Goal: Transaction & Acquisition: Purchase product/service

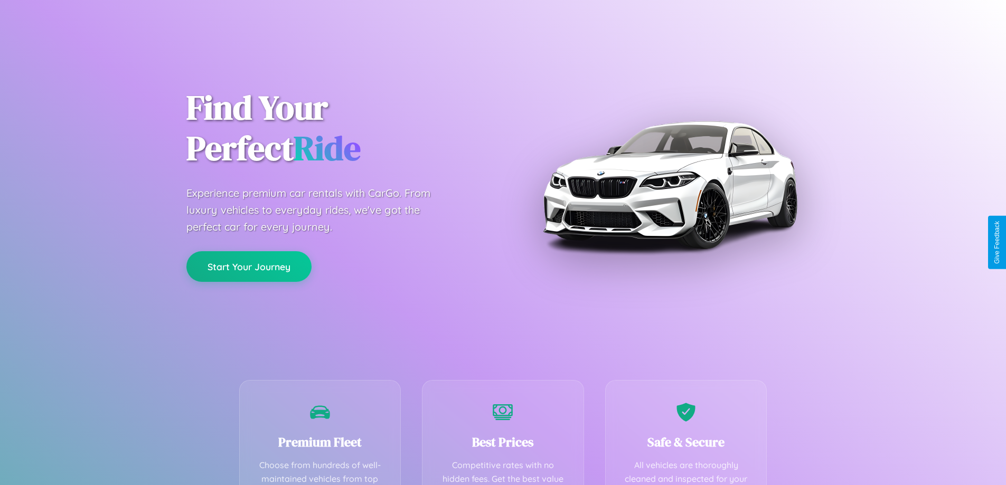
scroll to position [308, 0]
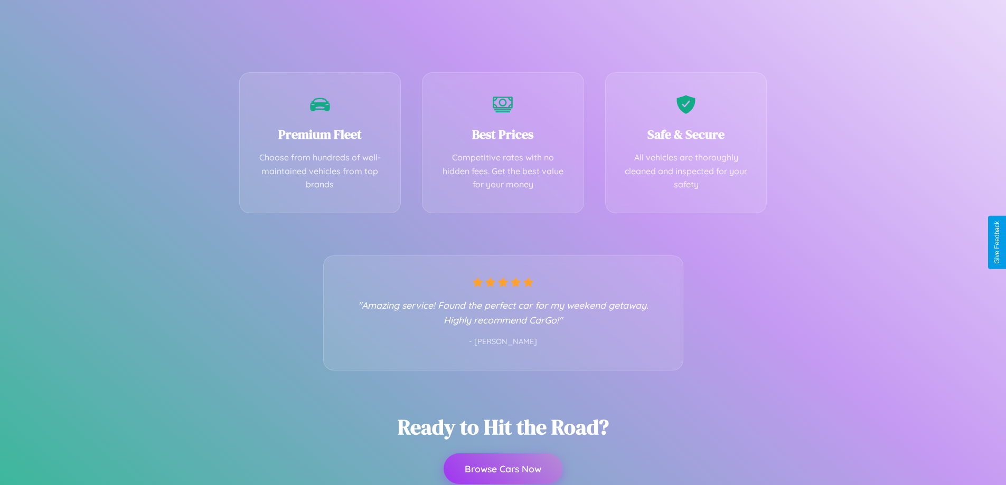
click at [503, 470] on button "Browse Cars Now" at bounding box center [503, 469] width 119 height 31
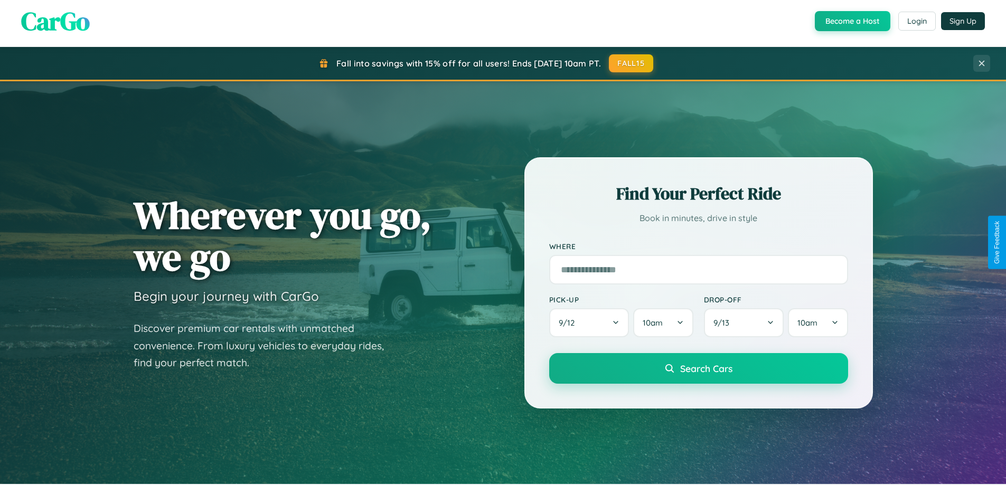
scroll to position [455, 0]
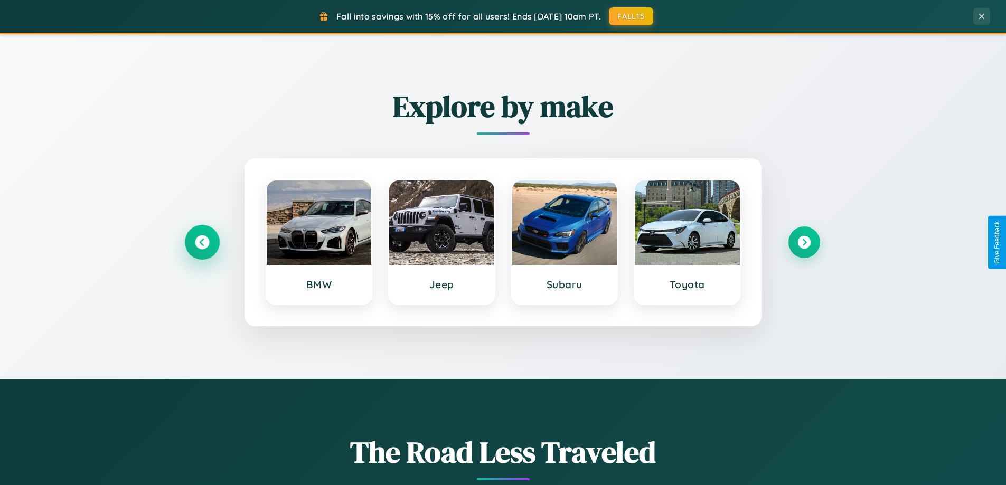
click at [202, 242] on icon at bounding box center [202, 242] width 14 height 14
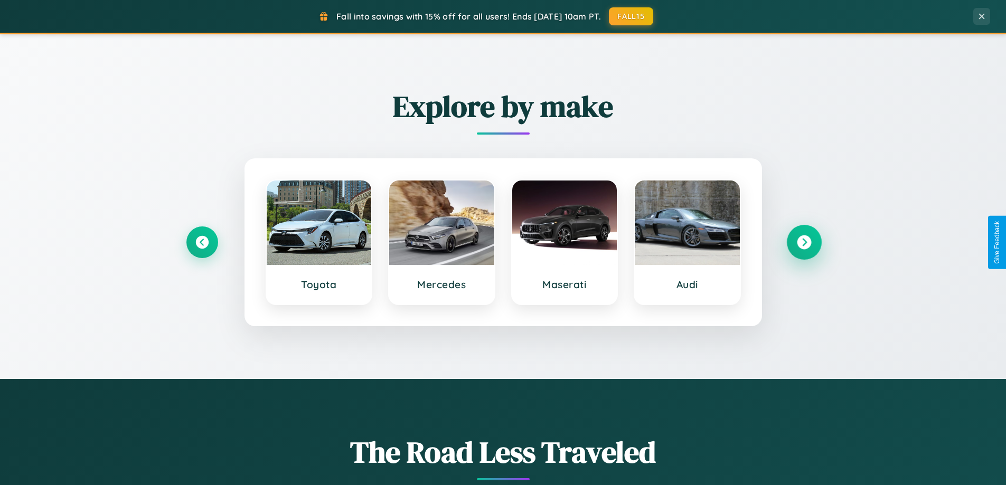
click at [804, 242] on icon at bounding box center [804, 242] width 14 height 14
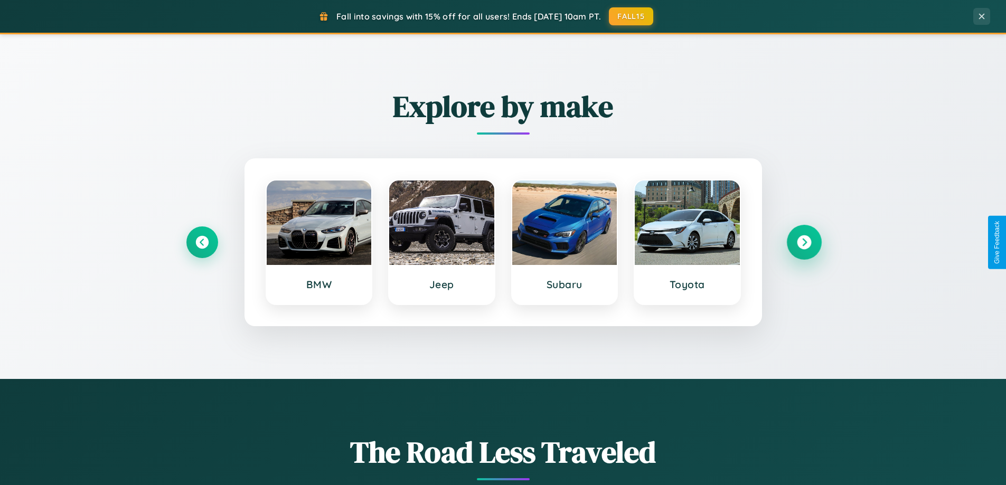
click at [804, 242] on icon at bounding box center [804, 242] width 14 height 14
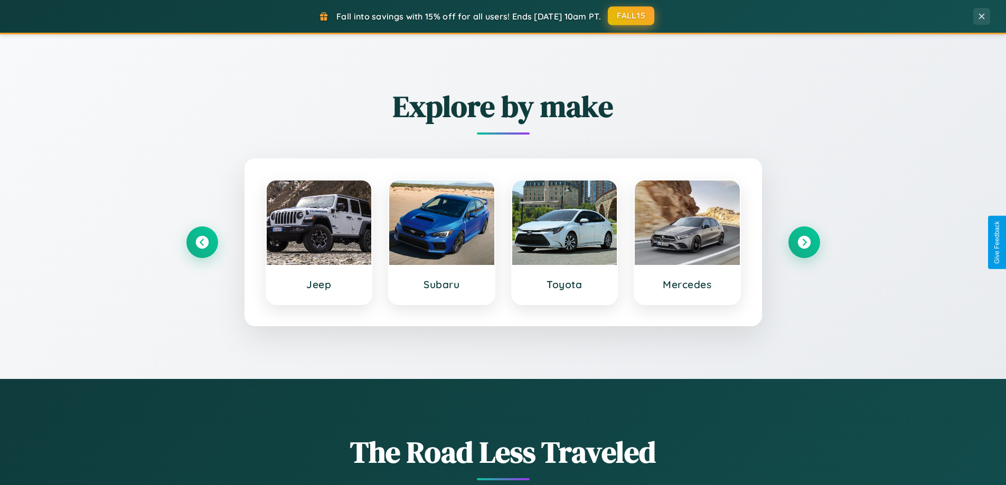
click at [631, 16] on button "FALL15" at bounding box center [631, 15] width 46 height 19
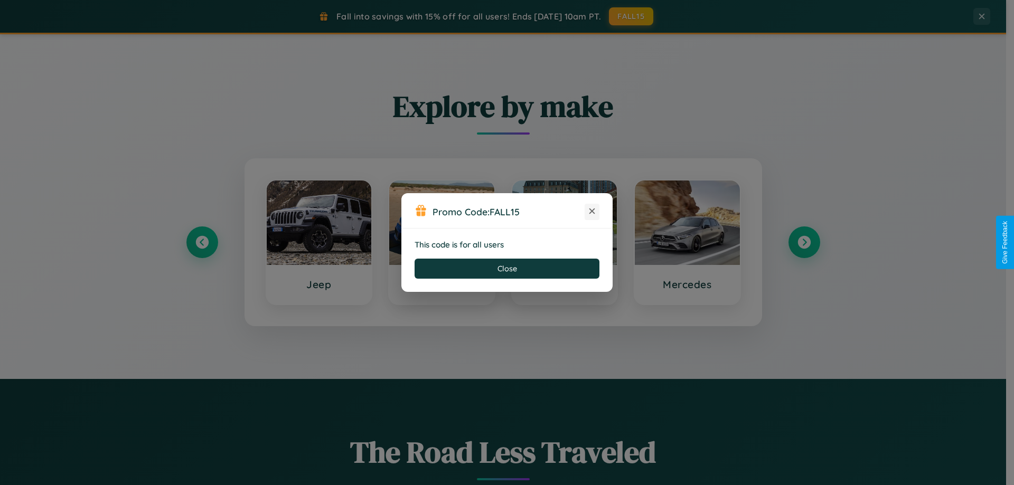
click at [592, 212] on icon at bounding box center [592, 211] width 11 height 11
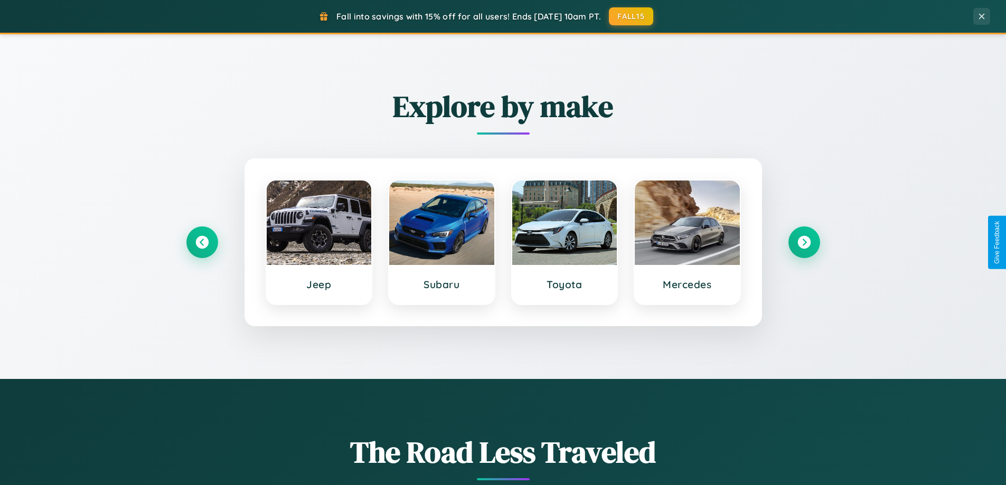
scroll to position [31, 0]
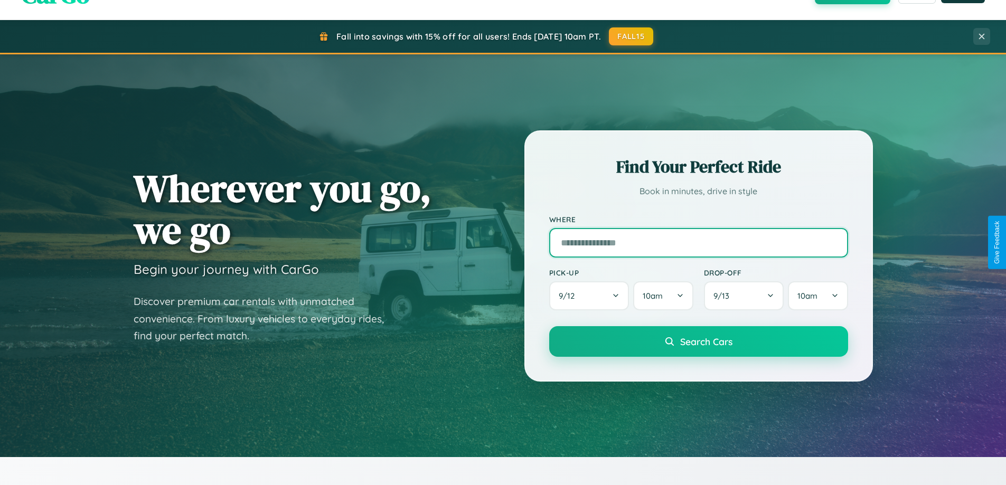
click at [698, 242] on input "text" at bounding box center [698, 243] width 299 height 30
type input "**********"
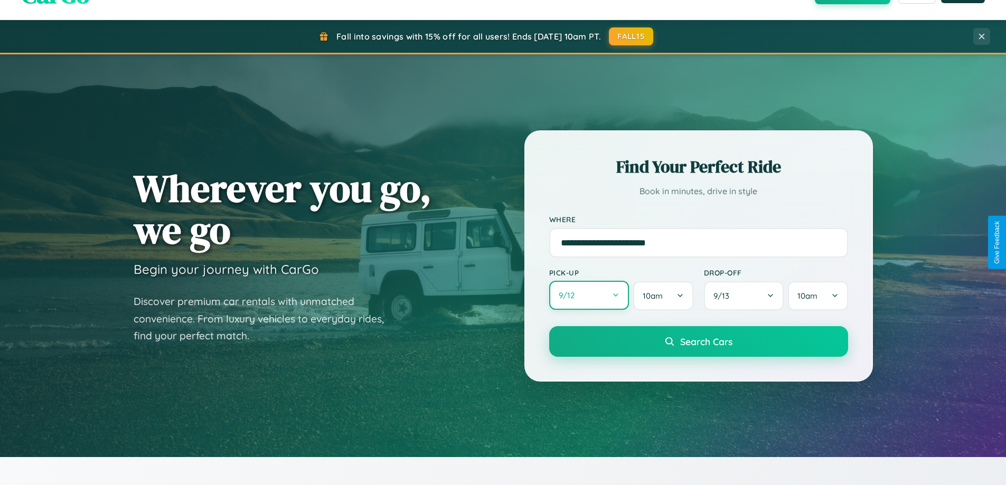
click at [589, 296] on button "9 / 12" at bounding box center [589, 295] width 80 height 29
select select "*"
select select "****"
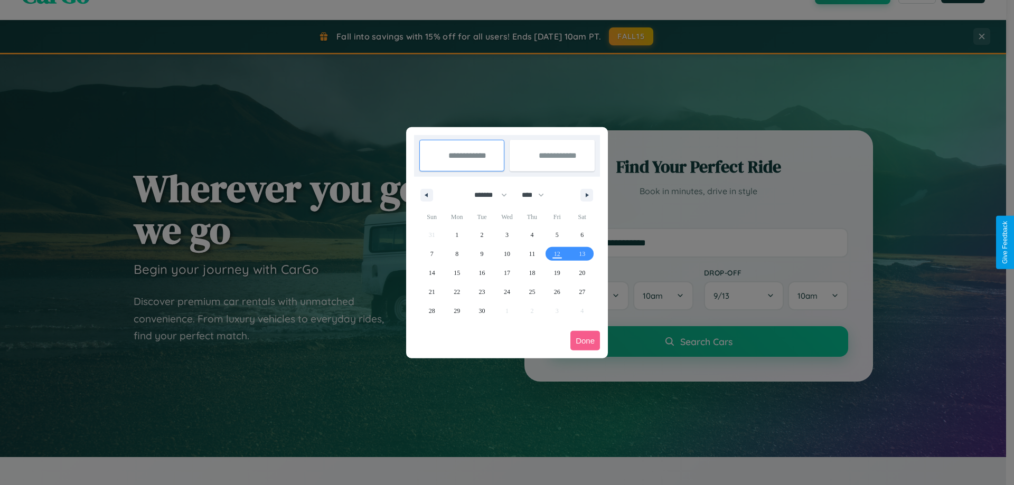
drag, startPoint x: 486, startPoint y: 195, endPoint x: 507, endPoint y: 212, distance: 27.0
click at [486, 195] on select "******* ******** ***** ***** *** **** **** ****** ********* ******* ******** **…" at bounding box center [488, 194] width 45 height 17
select select "*"
drag, startPoint x: 538, startPoint y: 195, endPoint x: 507, endPoint y: 212, distance: 35.0
click at [538, 195] on select "**** **** **** **** **** **** **** **** **** **** **** **** **** **** **** ****…" at bounding box center [532, 194] width 32 height 17
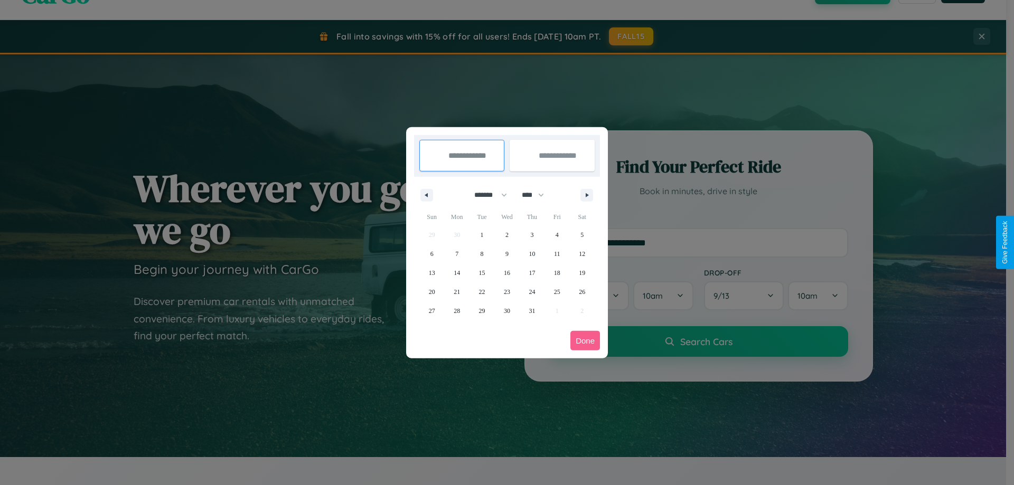
select select "****"
click at [506, 253] on span "8" at bounding box center [506, 253] width 3 height 19
type input "**********"
click at [532, 253] on span "9" at bounding box center [531, 253] width 3 height 19
type input "**********"
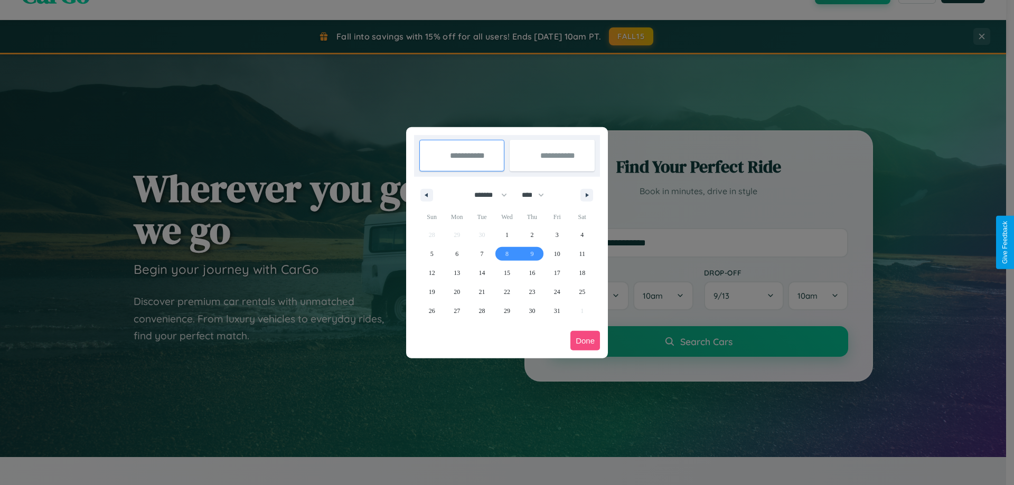
click at [585, 341] on button "Done" at bounding box center [585, 341] width 30 height 20
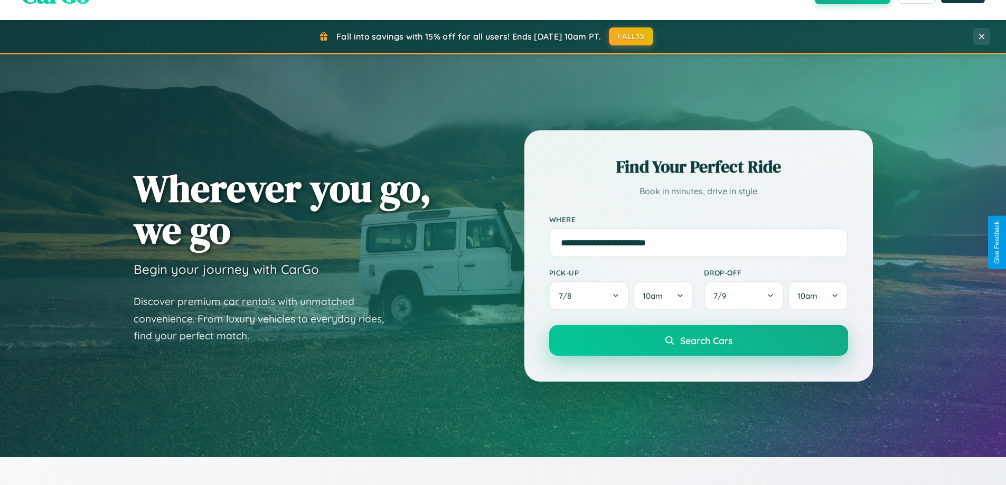
click at [698, 341] on span "Search Cars" at bounding box center [706, 341] width 52 height 12
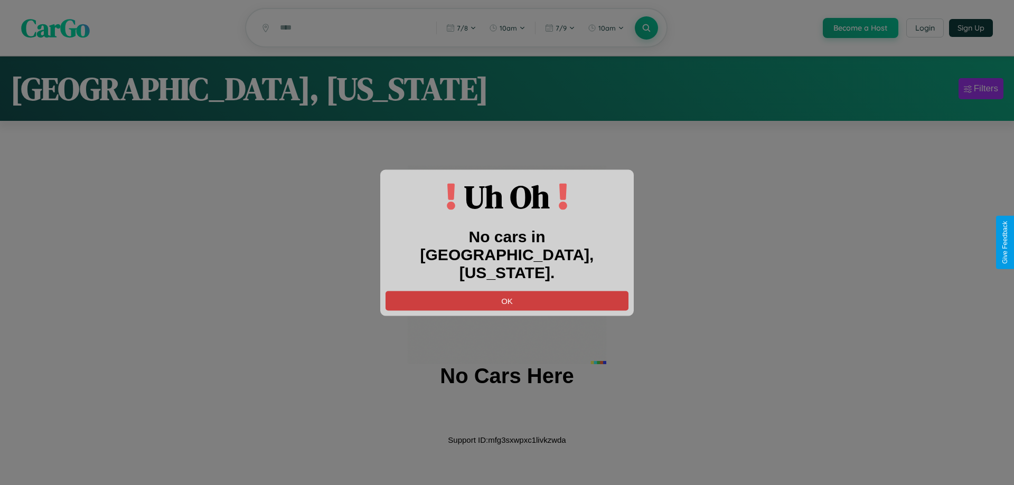
click at [507, 291] on button "OK" at bounding box center [506, 301] width 243 height 20
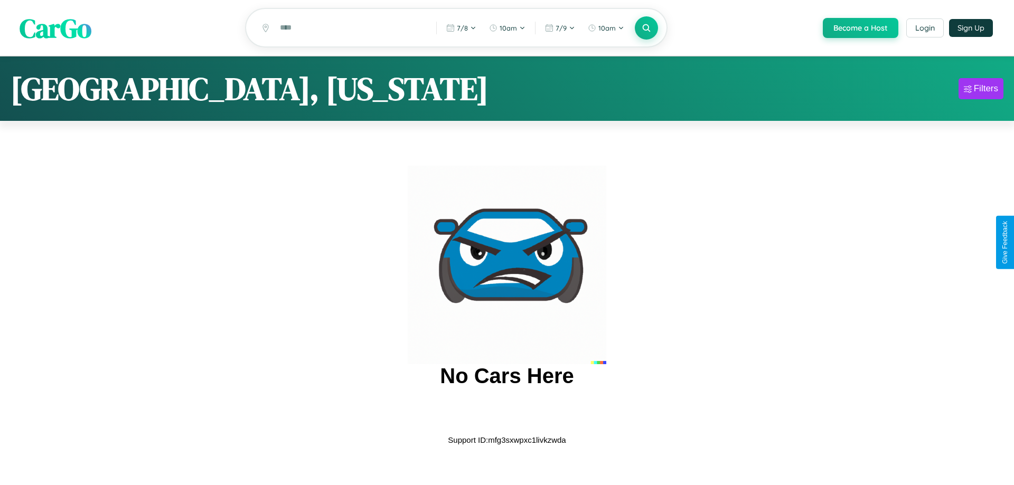
click at [55, 29] on span "CarGo" at bounding box center [56, 28] width 72 height 36
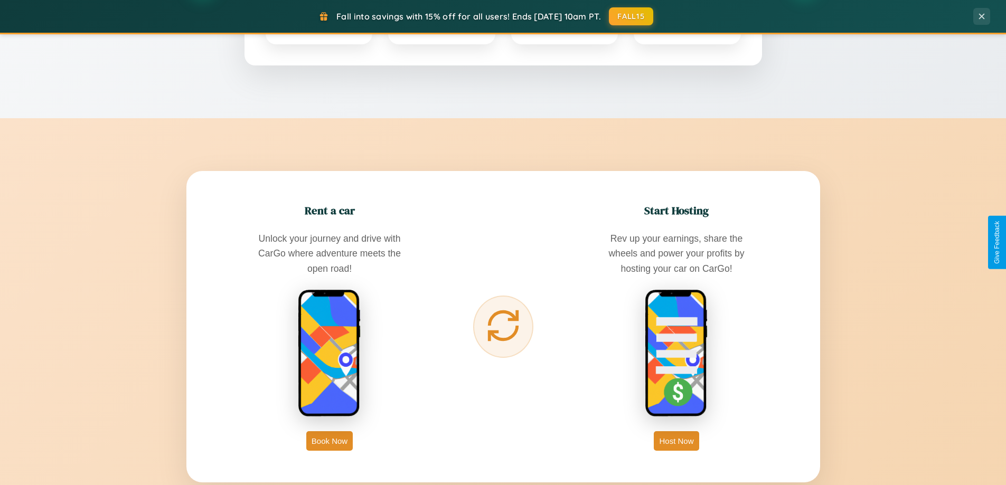
scroll to position [1696, 0]
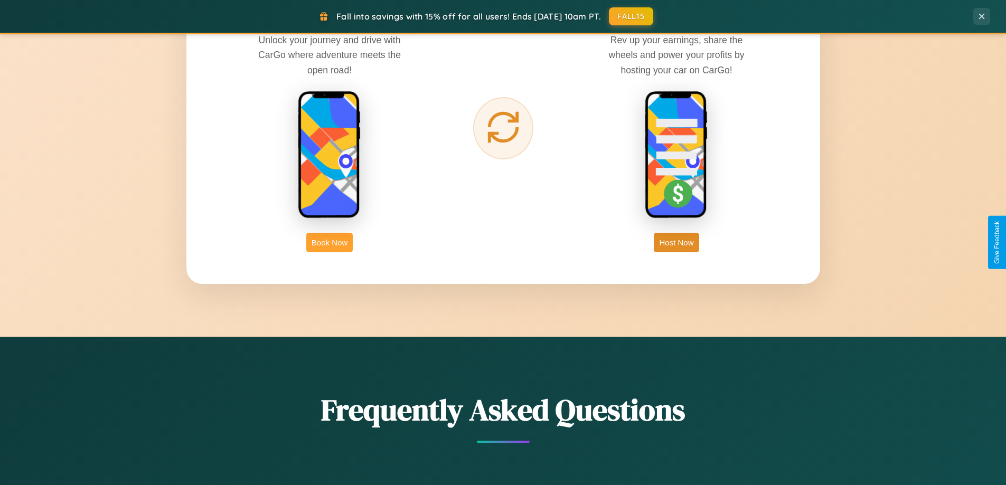
click at [329, 242] on button "Book Now" at bounding box center [329, 243] width 46 height 20
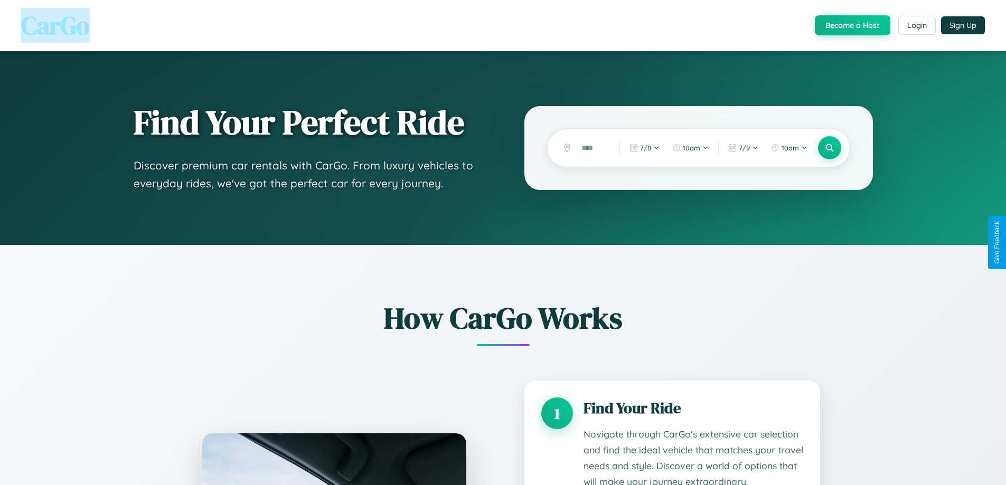
scroll to position [880, 0]
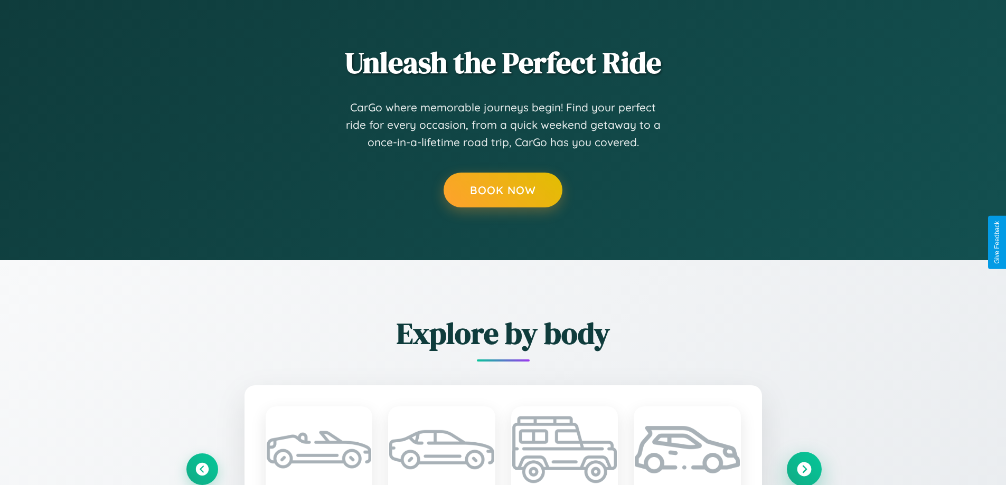
click at [804, 468] on icon at bounding box center [804, 469] width 14 height 14
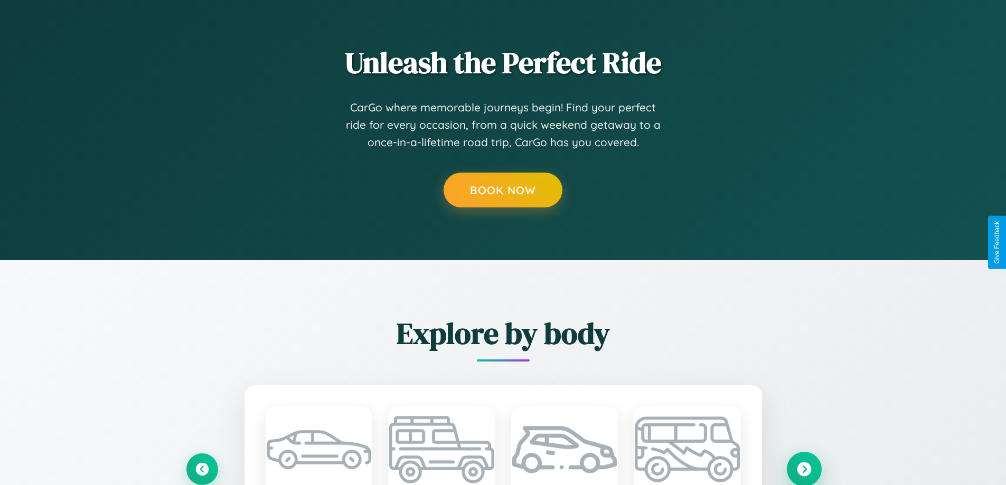
click at [804, 468] on icon at bounding box center [804, 469] width 14 height 14
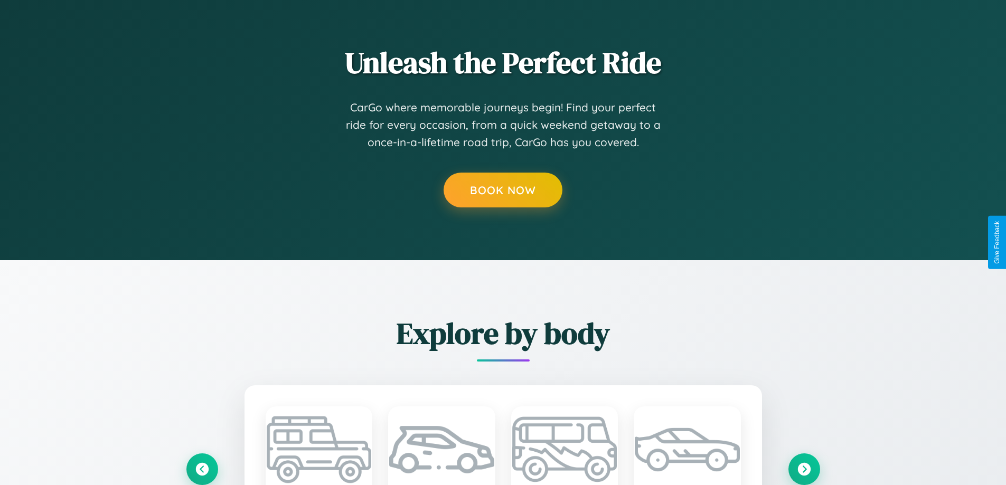
scroll to position [0, 0]
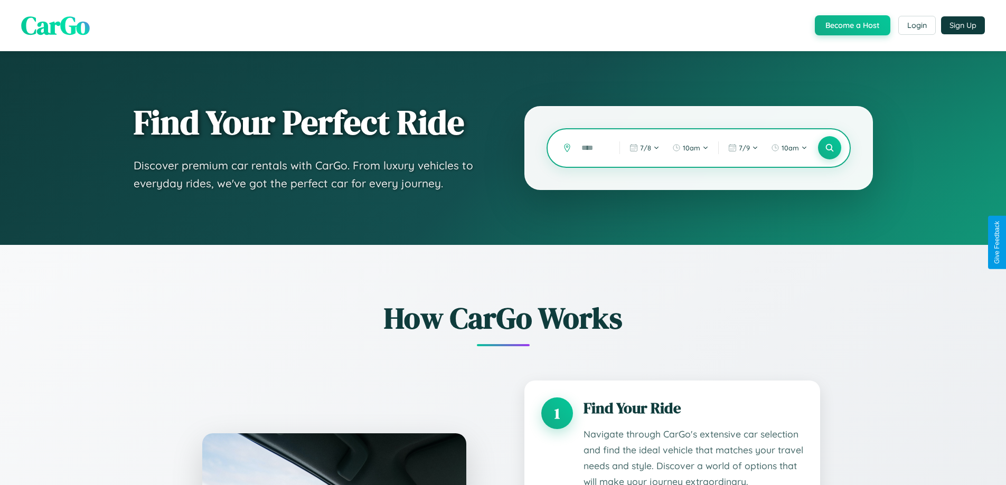
click at [592, 148] on input "text" at bounding box center [592, 148] width 33 height 18
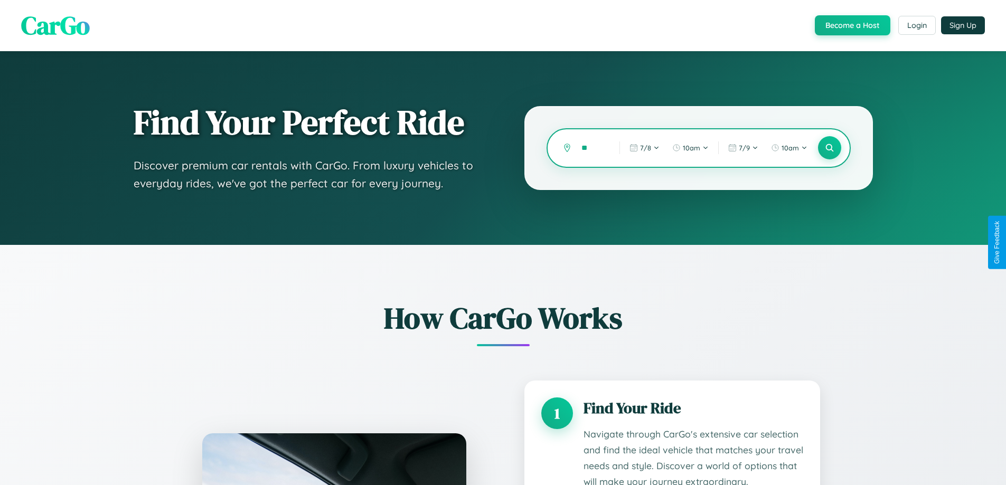
type input "*"
type input "*****"
click at [829, 148] on icon at bounding box center [829, 148] width 10 height 10
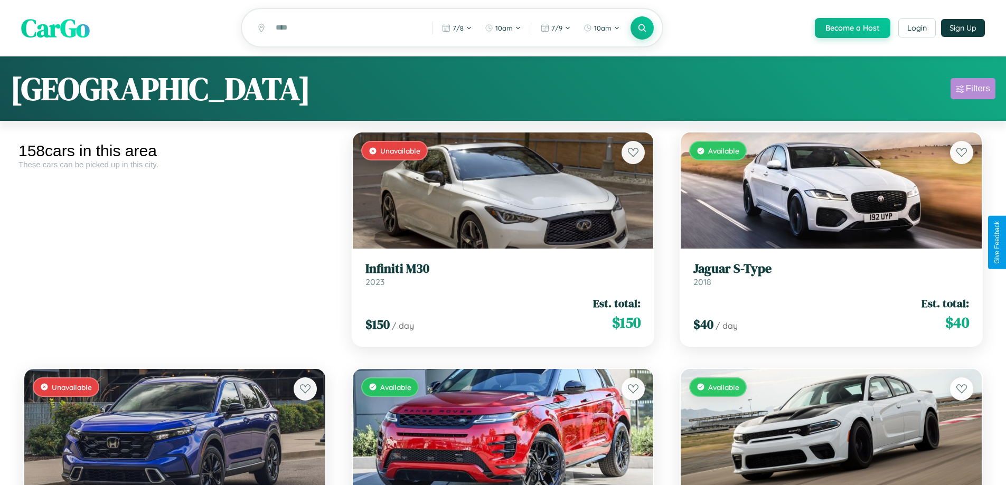
click at [973, 90] on div "Filters" at bounding box center [978, 88] width 24 height 11
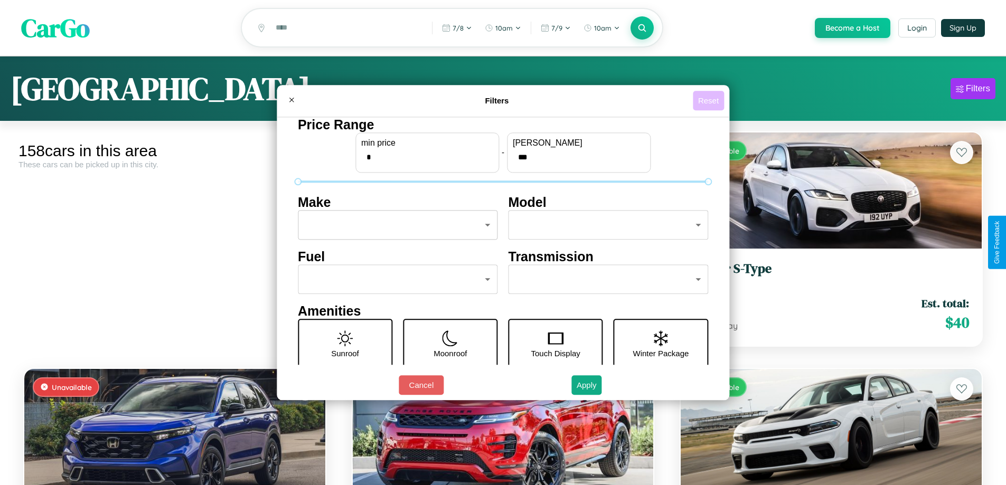
click at [710, 100] on button "Reset" at bounding box center [708, 101] width 31 height 20
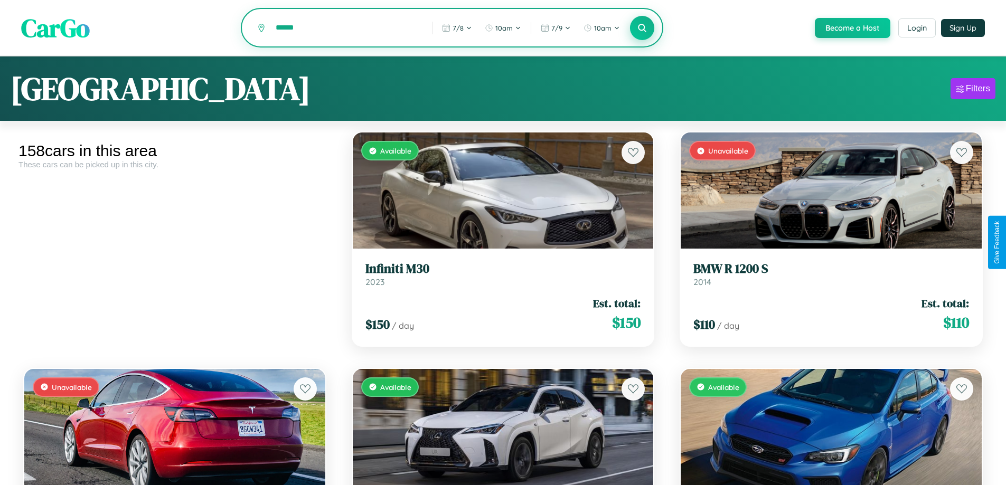
type input "******"
click at [642, 29] on icon at bounding box center [642, 28] width 10 height 10
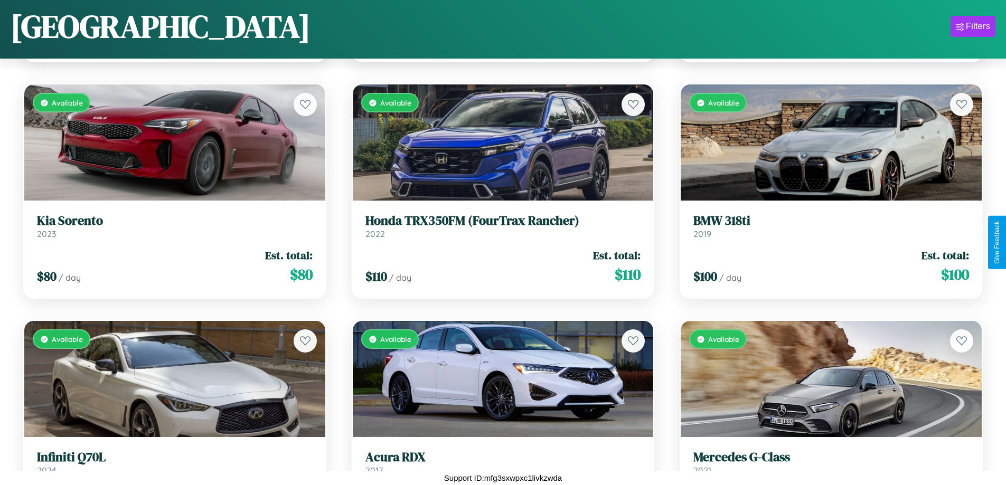
scroll to position [6533, 0]
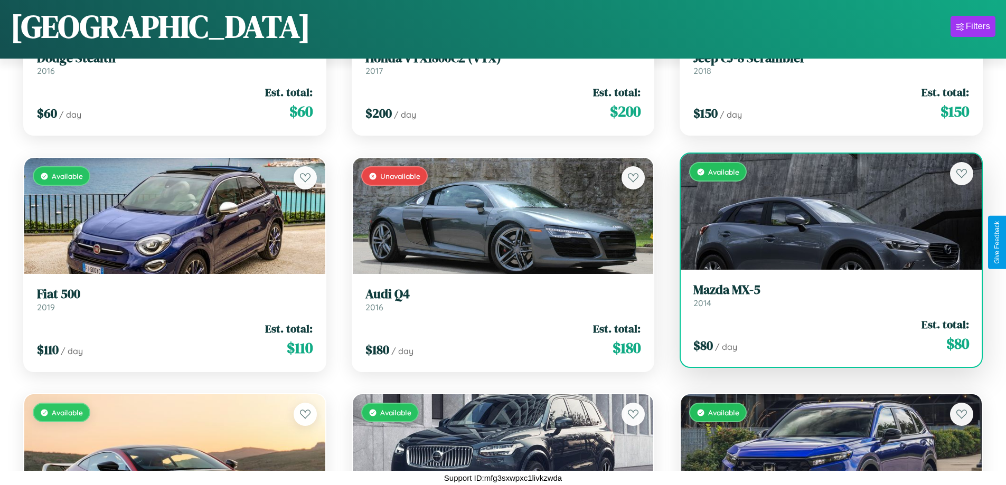
click at [824, 298] on h3 "Mazda MX-5" at bounding box center [831, 289] width 276 height 15
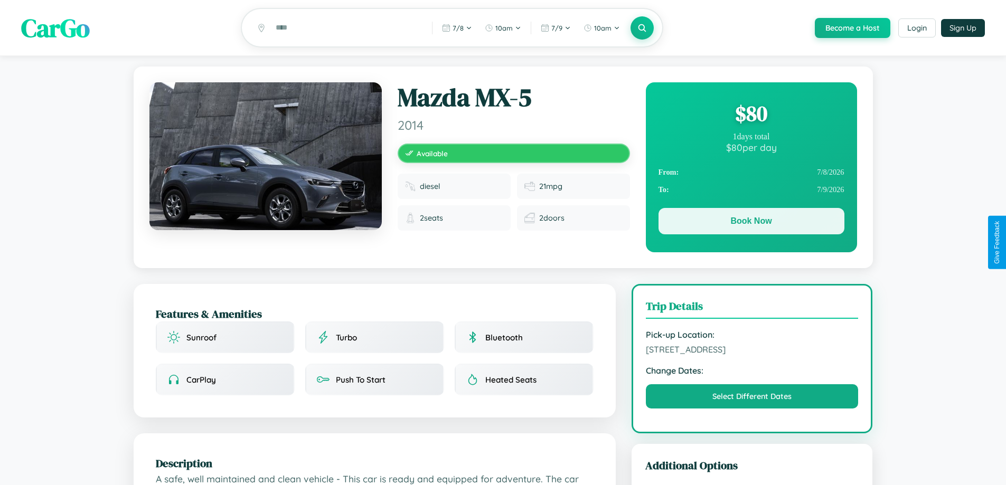
click at [751, 223] on button "Book Now" at bounding box center [751, 221] width 186 height 26
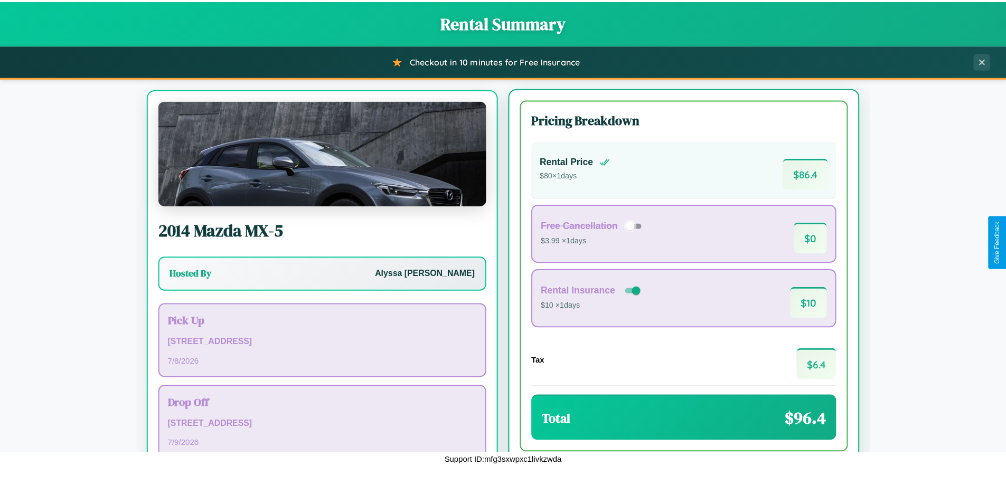
scroll to position [49, 0]
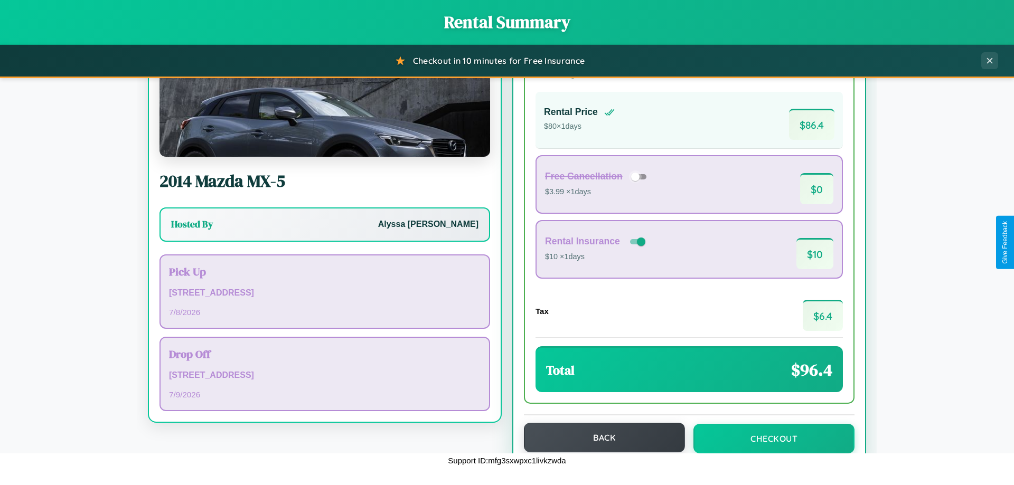
click at [599, 438] on button "Back" at bounding box center [604, 438] width 161 height 30
